Goal: Information Seeking & Learning: Learn about a topic

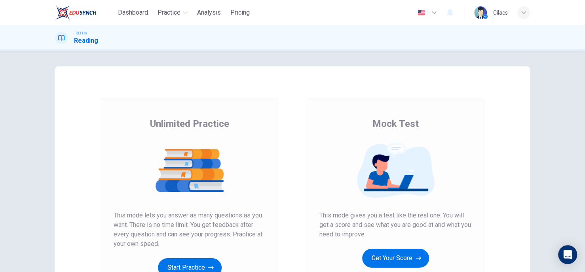
scroll to position [110, 0]
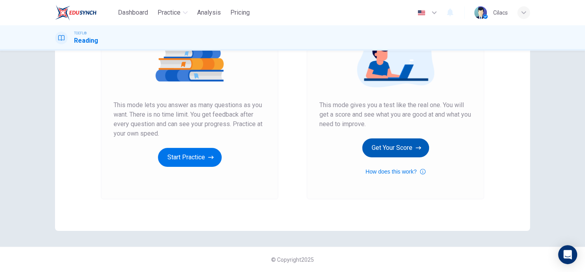
click at [402, 148] on button "Get Your Score" at bounding box center [395, 148] width 67 height 19
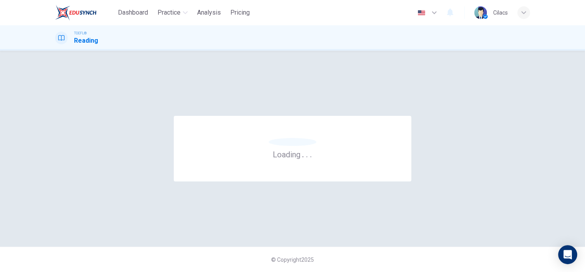
scroll to position [0, 0]
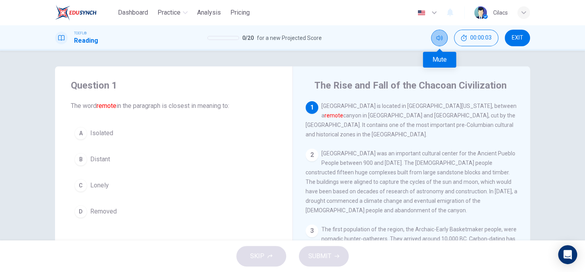
click at [441, 43] on button "Mute" at bounding box center [439, 38] width 17 height 17
click at [441, 44] on button "Unmute" at bounding box center [439, 38] width 17 height 17
click at [330, 255] on div "SKIP SUBMIT" at bounding box center [292, 257] width 585 height 32
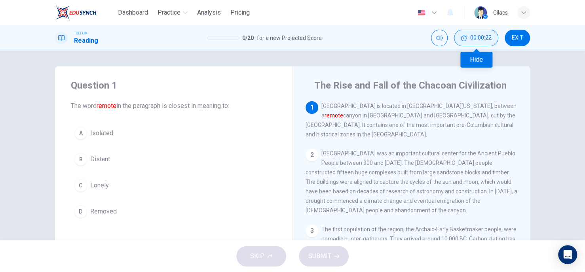
click at [472, 38] on span "00:00:22" at bounding box center [480, 38] width 21 height 6
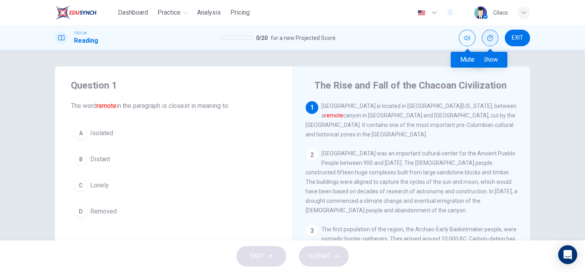
click at [472, 38] on button "Mute" at bounding box center [467, 38] width 17 height 17
click at [510, 38] on button "EXIT" at bounding box center [517, 38] width 25 height 17
